Goal: Obtain resource: Download file/media

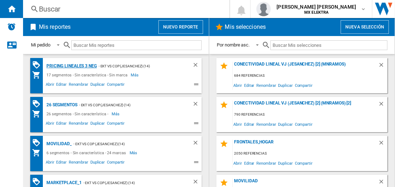
click at [71, 66] on div "Pricing lineales 3 neg" at bounding box center [71, 66] width 52 height 9
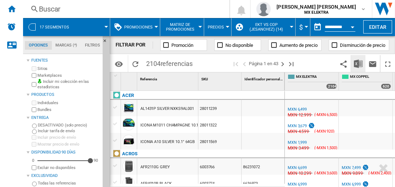
click at [359, 63] on img "Descargar en Excel" at bounding box center [358, 63] width 9 height 9
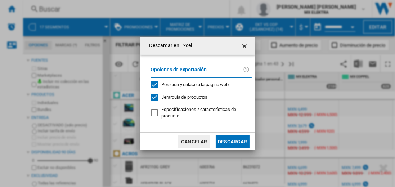
click at [232, 141] on button "Descargar" at bounding box center [233, 141] width 34 height 13
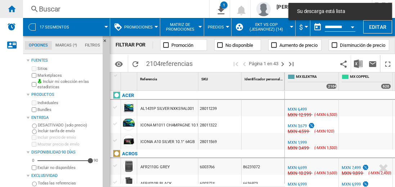
click at [12, 9] on ng-md-icon "Inicio" at bounding box center [11, 8] width 9 height 9
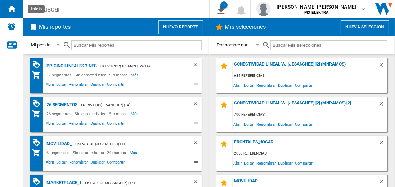
click at [62, 104] on div "26 segmentos" at bounding box center [61, 105] width 33 height 9
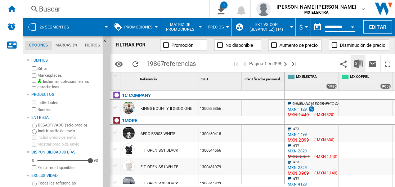
click at [359, 63] on img "Descargar en Excel" at bounding box center [358, 63] width 9 height 9
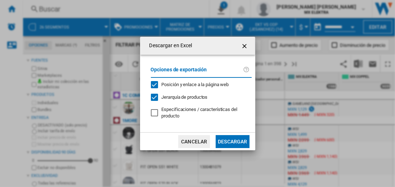
click at [232, 141] on button "Descargar" at bounding box center [233, 141] width 34 height 13
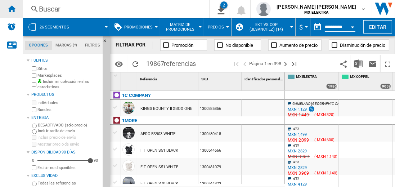
click at [12, 9] on ng-md-icon "Inicio" at bounding box center [11, 8] width 9 height 9
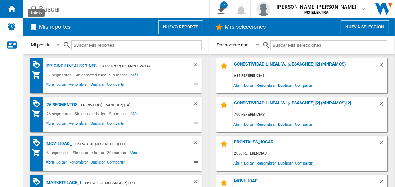
click at [58, 143] on div "MOVILIDAD_" at bounding box center [58, 143] width 27 height 9
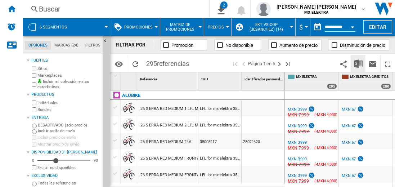
click at [359, 63] on img "Descargar en Excel" at bounding box center [358, 63] width 9 height 9
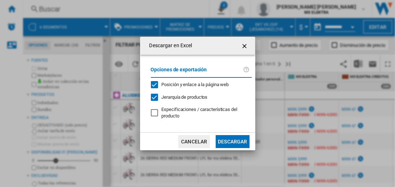
click at [232, 141] on button "Descargar" at bounding box center [233, 141] width 34 height 13
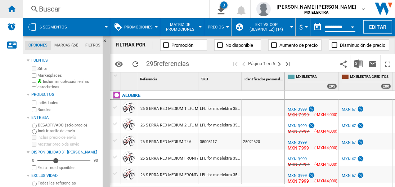
click at [12, 9] on ng-md-icon "Inicio" at bounding box center [11, 8] width 9 height 9
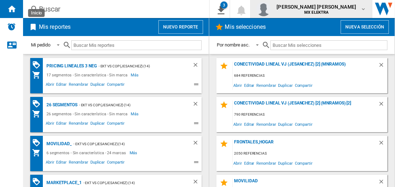
click at [324, 9] on span "[PERSON_NAME] [PERSON_NAME]" at bounding box center [317, 6] width 80 height 7
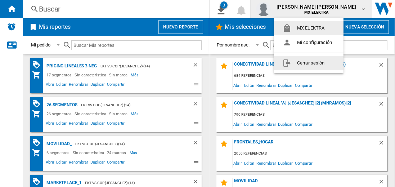
click at [309, 63] on button "Cerrar sesión" at bounding box center [309, 63] width 70 height 14
